Goal: Find specific page/section: Find specific page/section

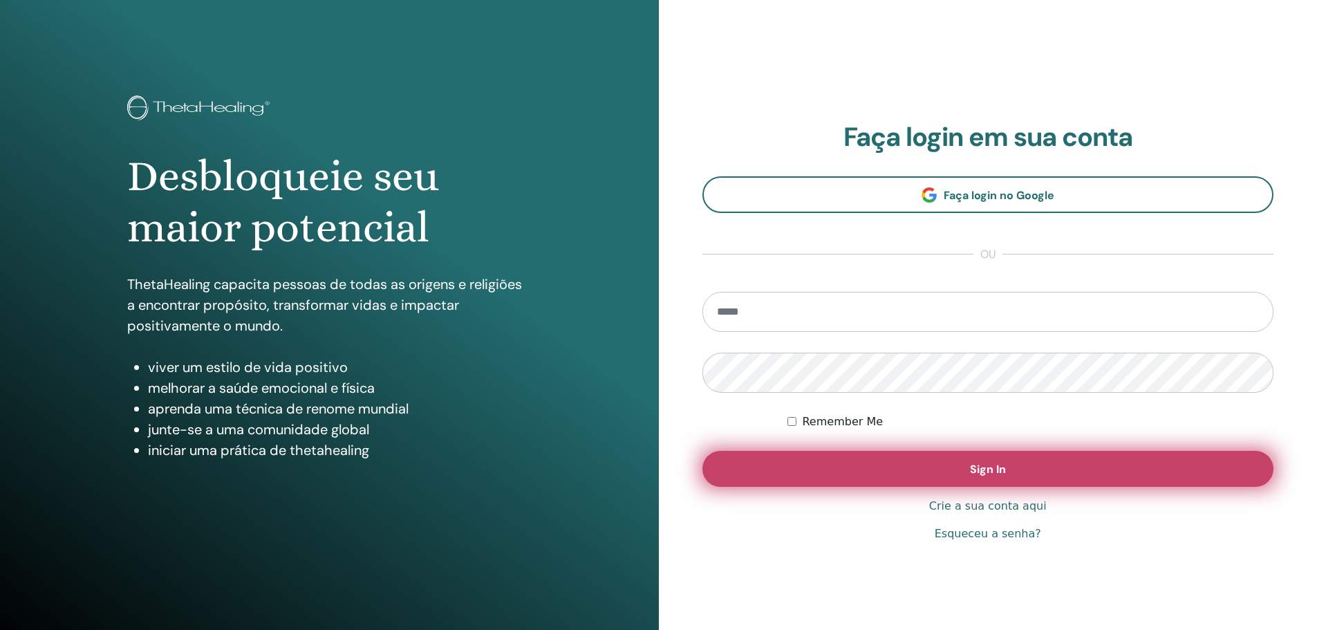
type input "**********"
click at [887, 473] on button "Sign In" at bounding box center [988, 469] width 572 height 36
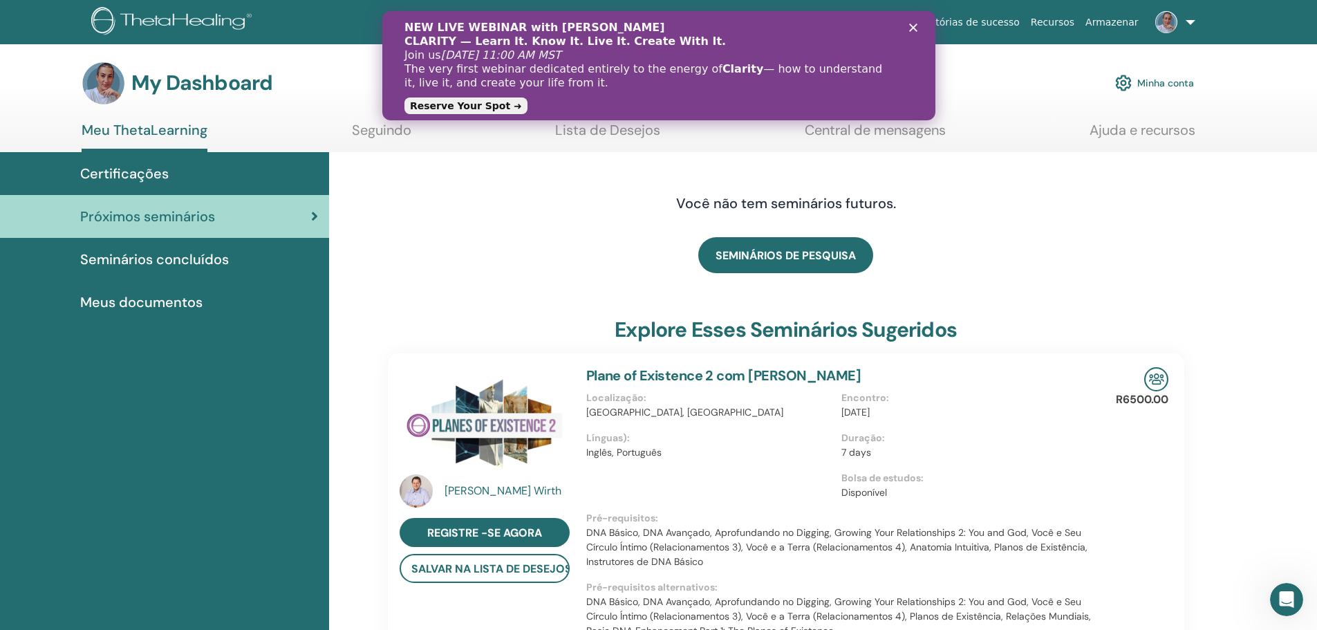
click at [225, 166] on div "Certificações" at bounding box center [164, 173] width 307 height 21
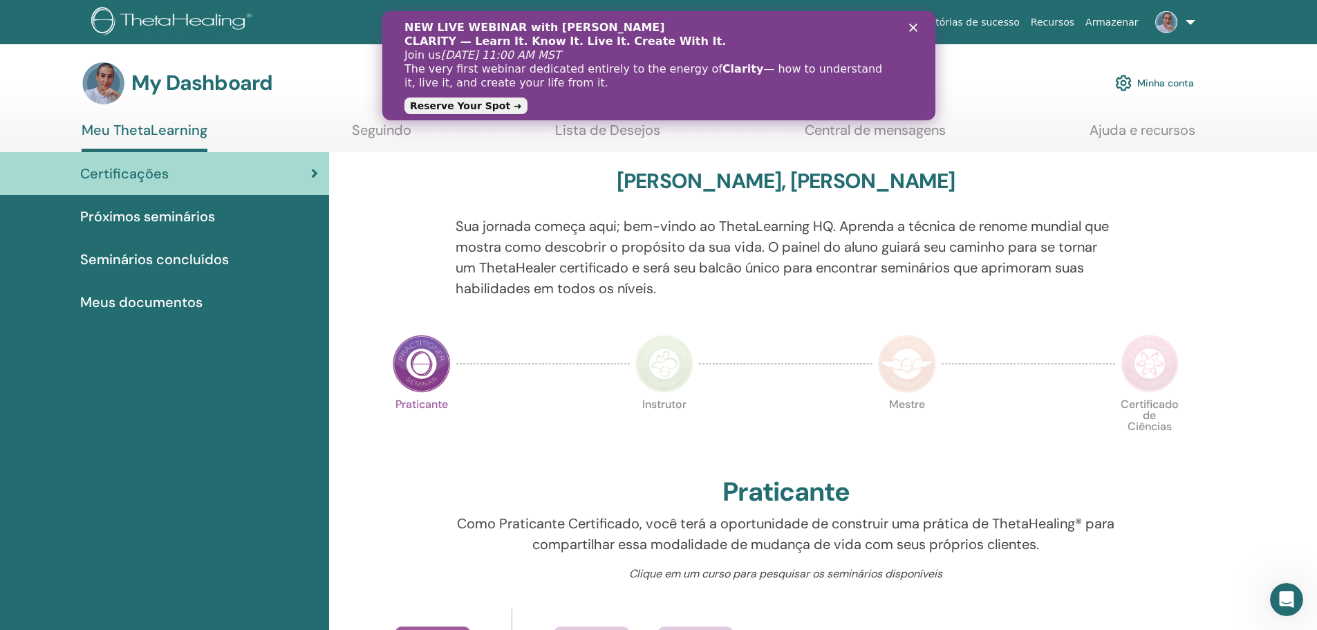
click at [193, 316] on link "Meus documentos" at bounding box center [164, 302] width 329 height 43
